Goal: Communication & Community: Answer question/provide support

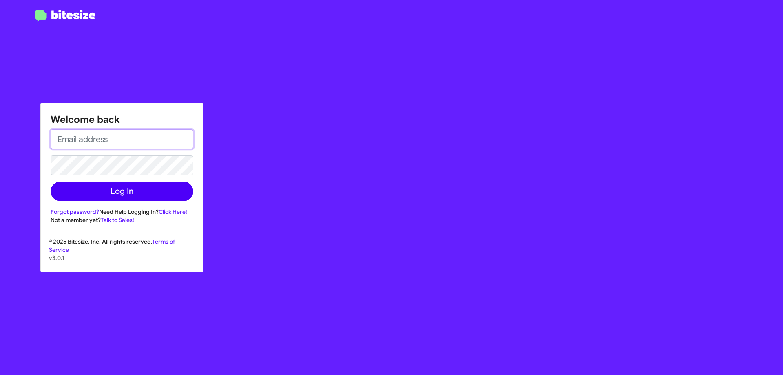
type input "[EMAIL_ADDRESS][DOMAIN_NAME]"
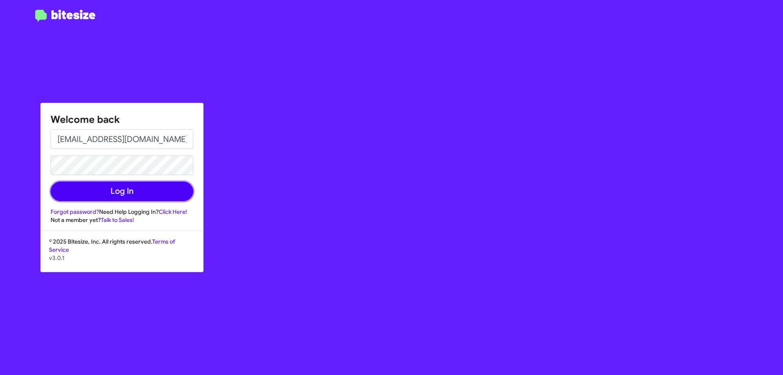
click at [145, 193] on button "Log In" at bounding box center [122, 192] width 143 height 20
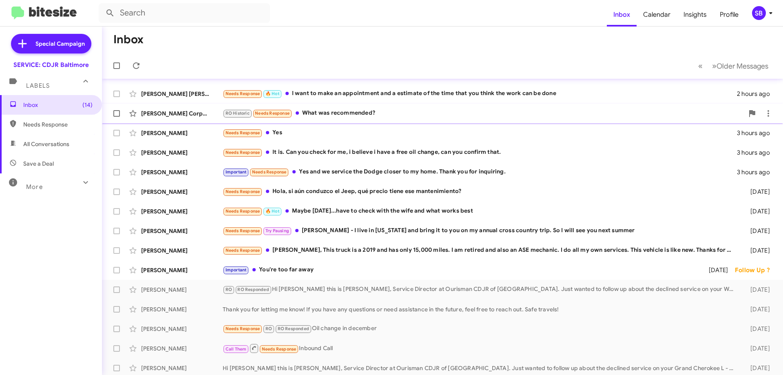
scroll to position [58, 0]
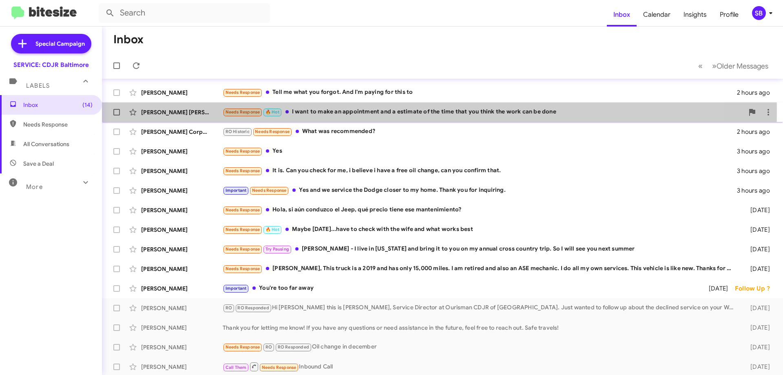
click at [336, 111] on div "Needs Response 🔥 Hot I want to make an appointment and a estimate of the time t…" at bounding box center [483, 111] width 521 height 9
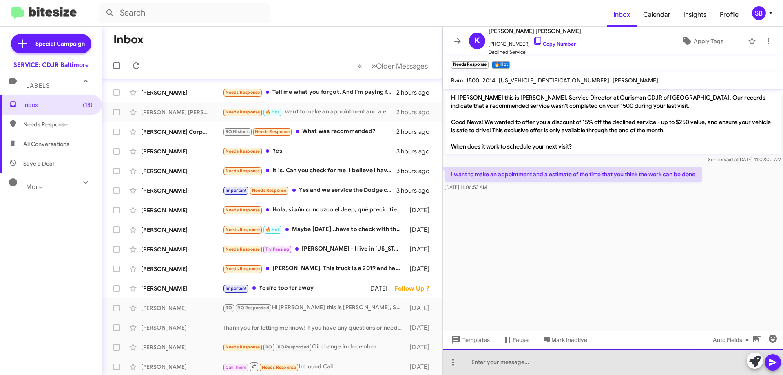
click at [581, 359] on div at bounding box center [613, 362] width 340 height 26
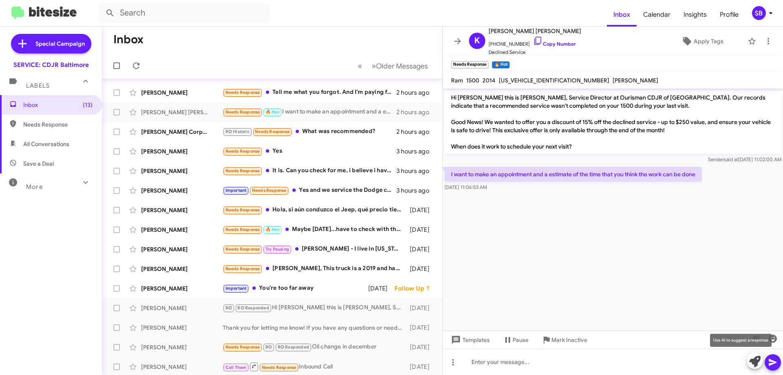
click at [753, 363] on icon at bounding box center [754, 361] width 11 height 11
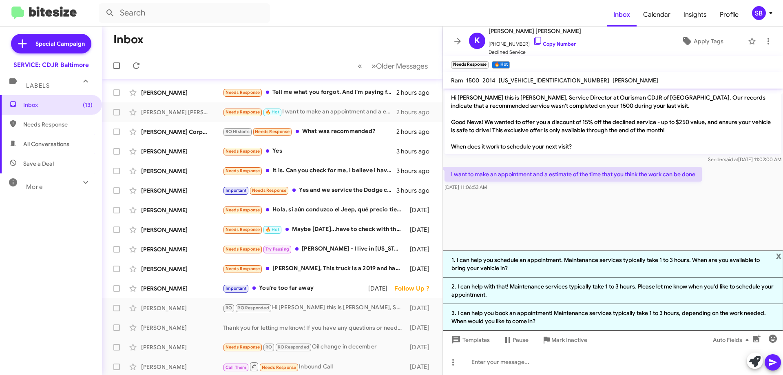
click at [558, 224] on cdk-virtual-scroll-viewport "Hi [PERSON_NAME] this is [PERSON_NAME], Service Director at Ourisman CDJR of [G…" at bounding box center [613, 170] width 340 height 162
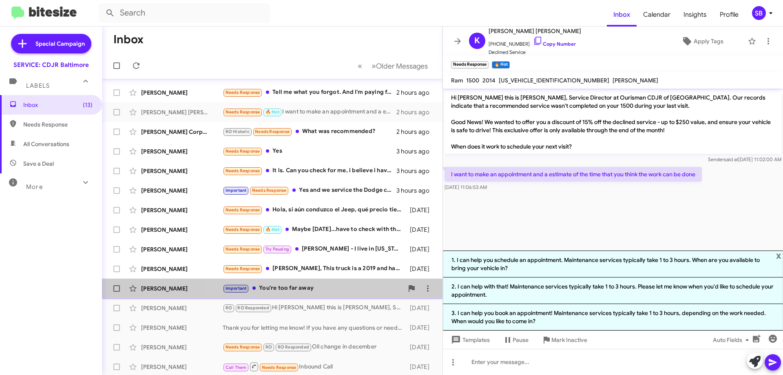
click at [315, 288] on div "Important You're too far away" at bounding box center [313, 287] width 181 height 9
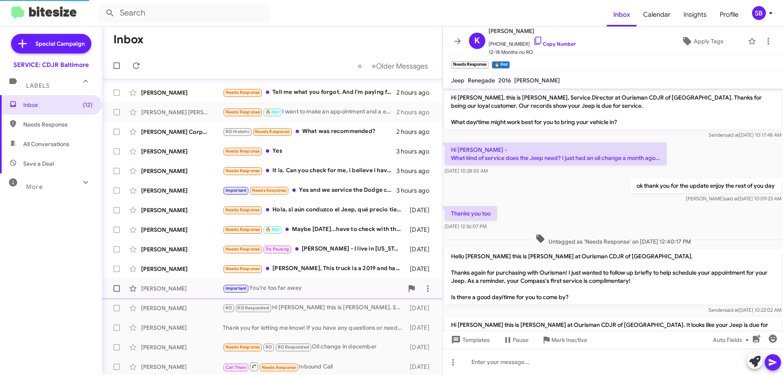
scroll to position [193, 0]
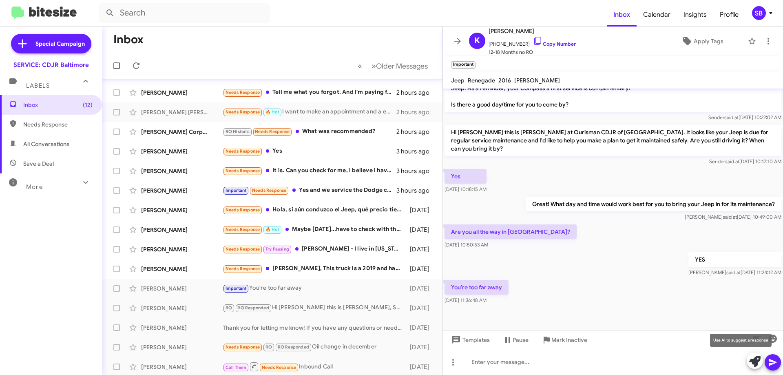
click at [754, 362] on icon at bounding box center [754, 361] width 11 height 11
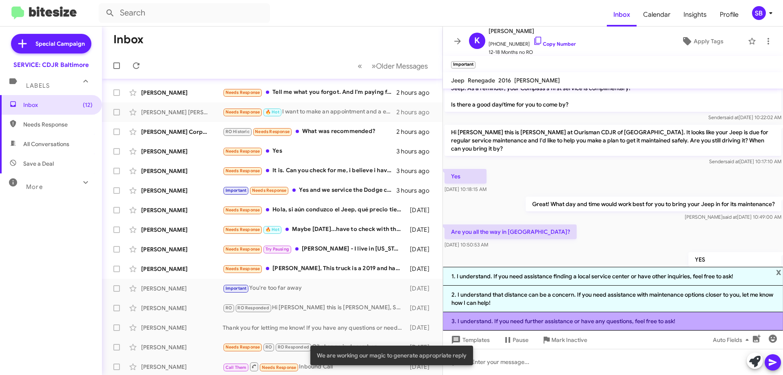
click at [664, 320] on li "3. I understand. If you need further assistance or have any questions, feel fre…" at bounding box center [613, 321] width 340 height 18
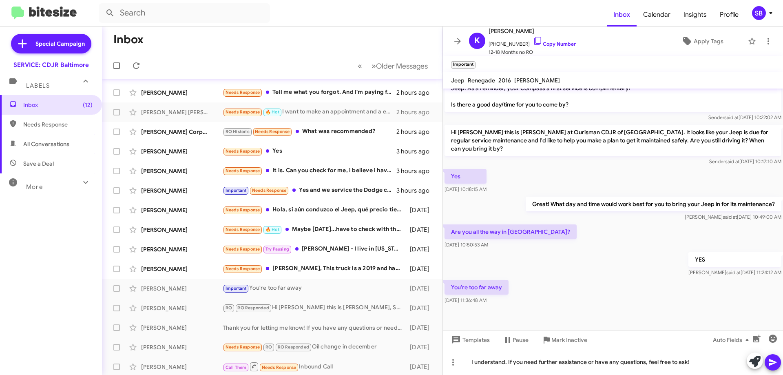
click at [776, 361] on icon at bounding box center [773, 362] width 10 height 10
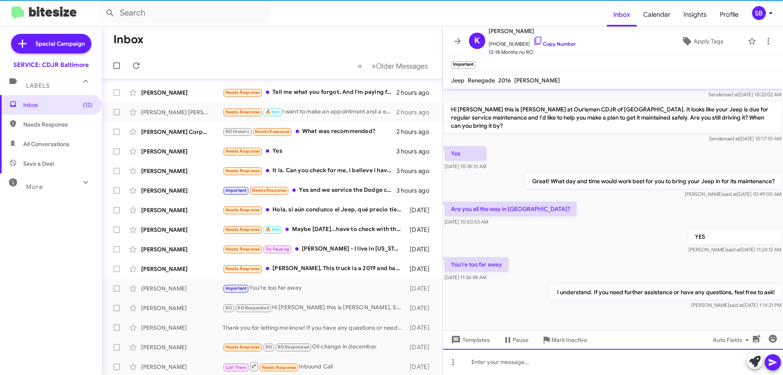
scroll to position [222, 0]
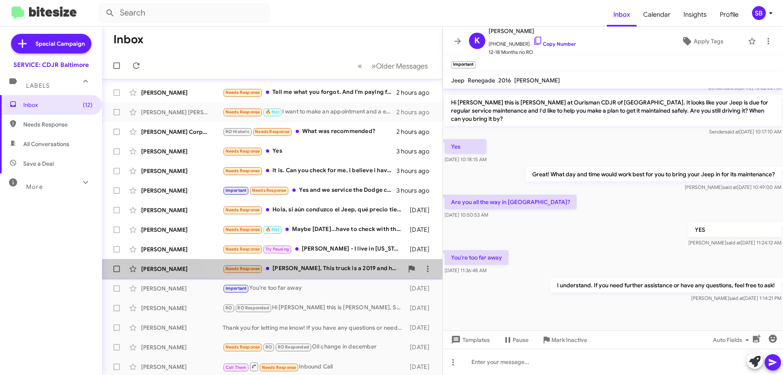
click at [347, 269] on div "Needs Response [PERSON_NAME], This truck is a 2019 and has only 15,000 miles. I…" at bounding box center [313, 268] width 181 height 9
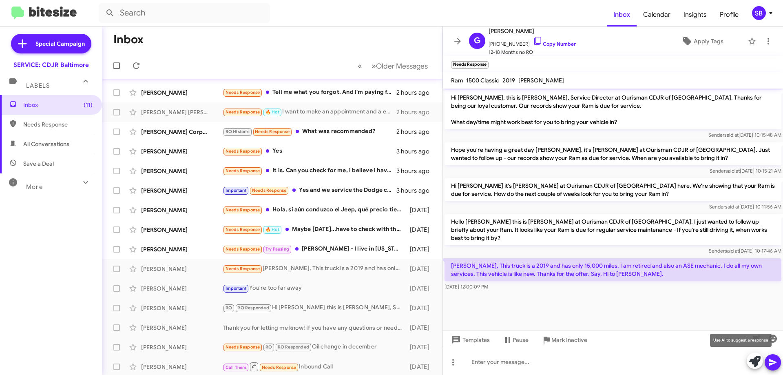
click at [759, 360] on icon at bounding box center [754, 361] width 11 height 11
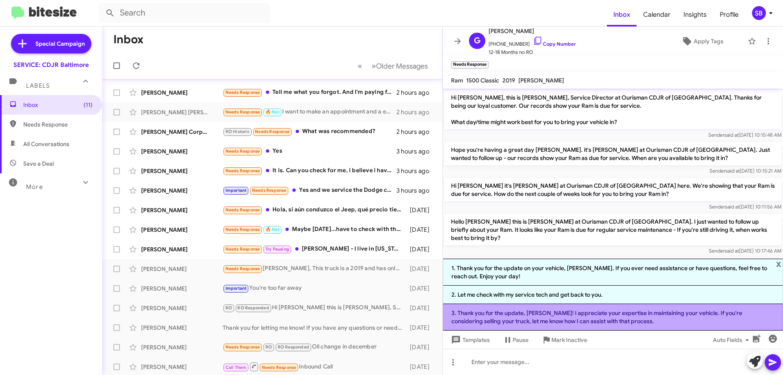
click at [604, 320] on li "3. Thank you for the update, [PERSON_NAME]! I appreciate your expertise in main…" at bounding box center [613, 317] width 340 height 27
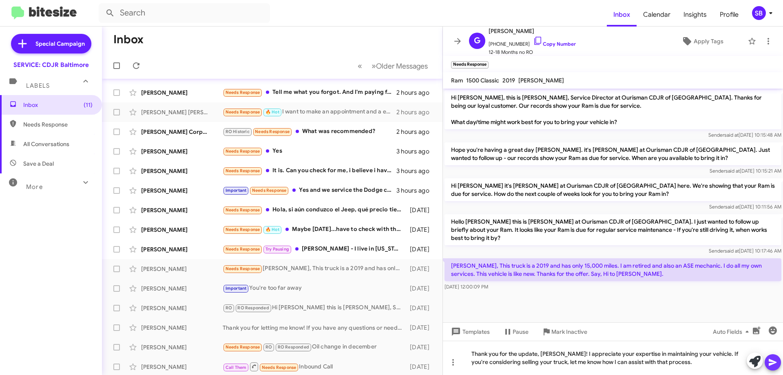
click at [775, 360] on icon at bounding box center [773, 362] width 10 height 10
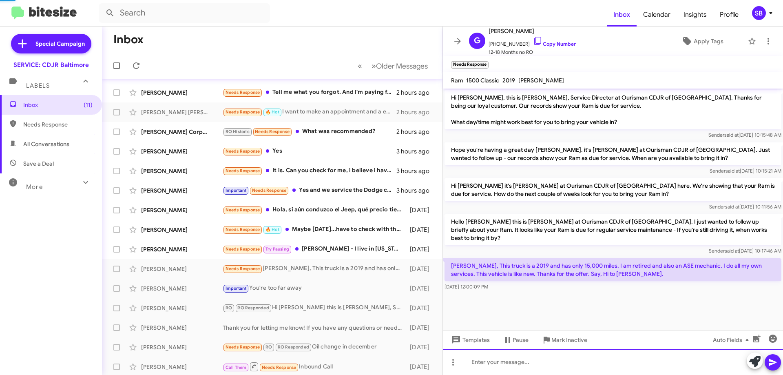
scroll to position [2, 0]
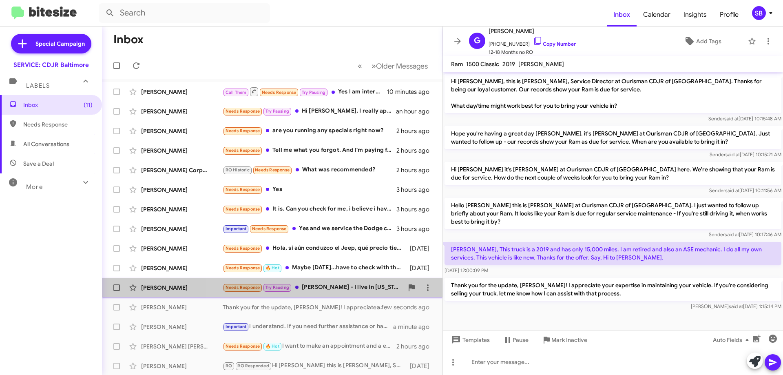
click at [364, 286] on div "Needs Response Try Pausing Michale - I live in Arizona and bring it to you on m…" at bounding box center [313, 287] width 181 height 9
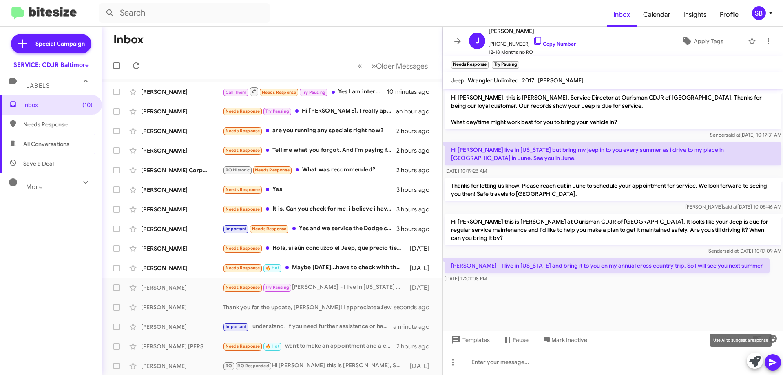
click at [758, 360] on icon at bounding box center [754, 361] width 11 height 11
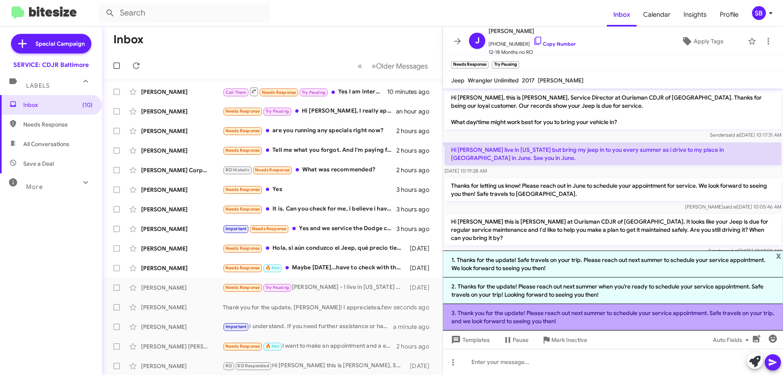
click at [514, 317] on li "3. Thank you for the update! Please reach out next summer to schedule your serv…" at bounding box center [613, 317] width 340 height 27
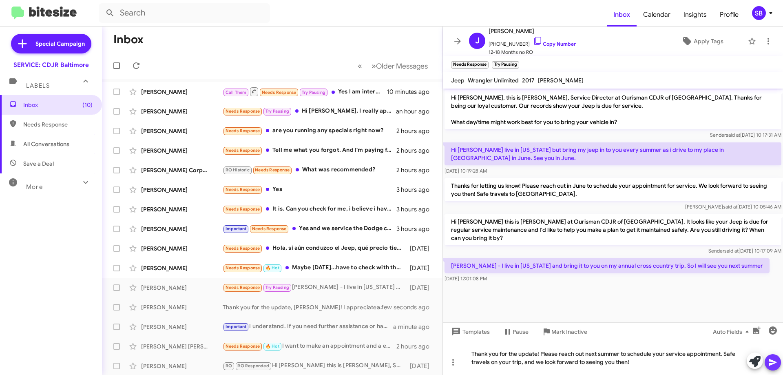
click at [777, 364] on icon at bounding box center [773, 362] width 10 height 10
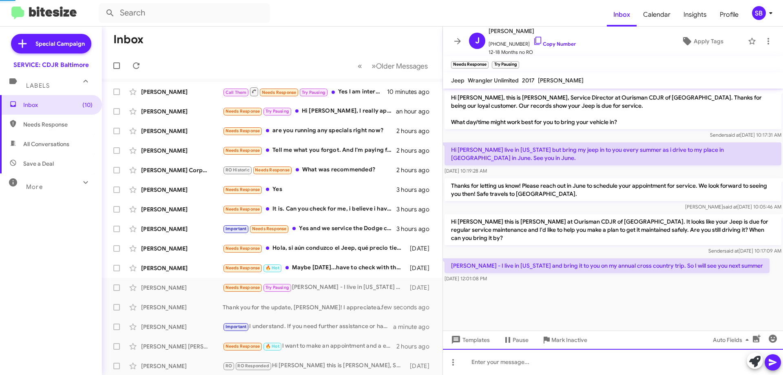
scroll to position [2, 0]
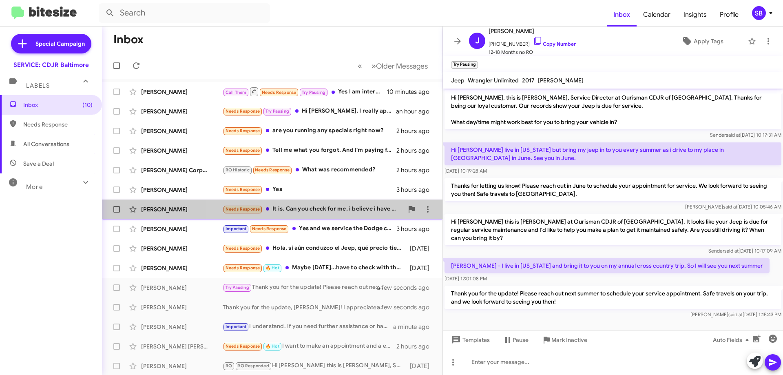
click at [352, 210] on div "Needs Response It is. Can you check for me, i believe i have a free oil change,…" at bounding box center [313, 208] width 181 height 9
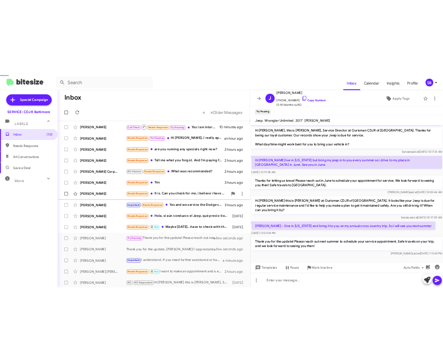
scroll to position [64, 0]
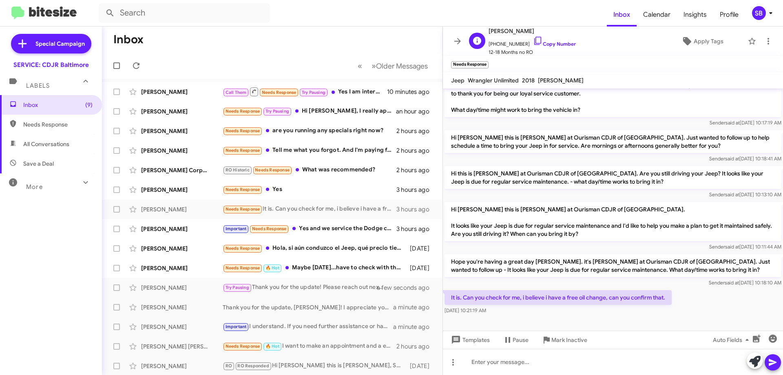
drag, startPoint x: 513, startPoint y: 44, endPoint x: 561, endPoint y: 43, distance: 48.6
click at [594, 38] on div "M Michelle Sprecher +14432758996 Copy Number 12-18 Months no RO Apply Tags" at bounding box center [605, 41] width 278 height 30
click at [556, 45] on link "Copy Number" at bounding box center [554, 44] width 43 height 6
copy div "+14432758996 Copy Number"
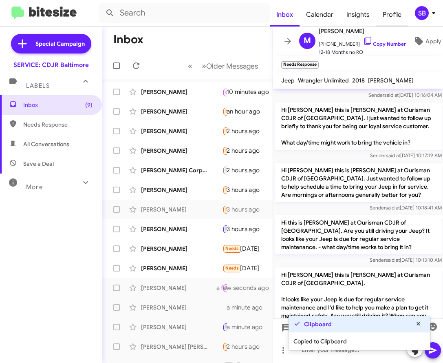
scroll to position [89, 0]
